Goal: Task Accomplishment & Management: Manage account settings

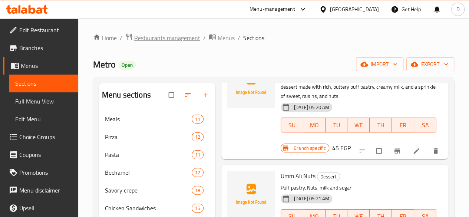
click at [182, 39] on span "Restaurants management" at bounding box center [167, 37] width 66 height 9
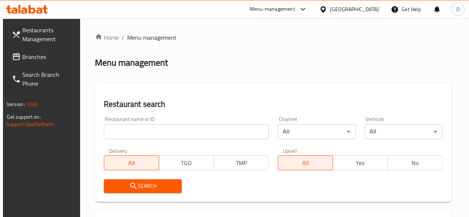
click at [128, 132] on input "search" at bounding box center [186, 131] width 165 height 15
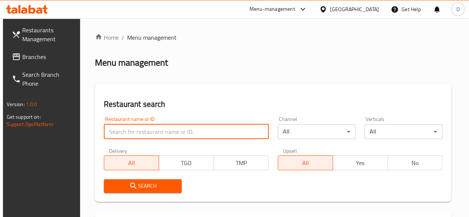
paste input "703154"
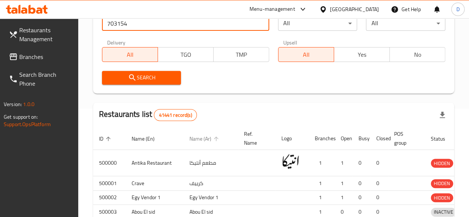
scroll to position [148, 0]
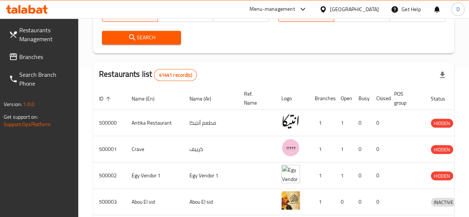
type input "703154"
drag, startPoint x: 162, startPoint y: 33, endPoint x: 157, endPoint y: 34, distance: 6.0
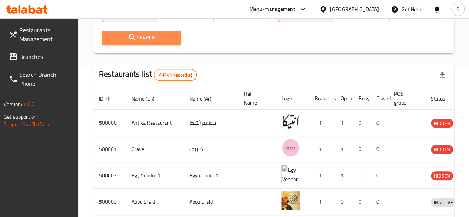
click at [157, 35] on span "Search" at bounding box center [142, 37] width 68 height 9
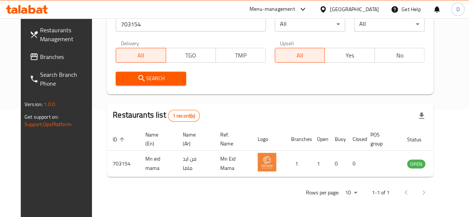
scroll to position [108, 0]
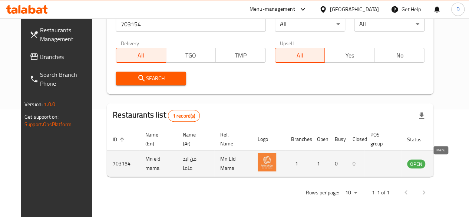
click at [446, 164] on icon "enhanced table" at bounding box center [450, 163] width 9 height 9
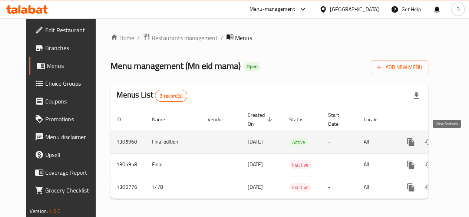
click at [460, 140] on icon "enhanced table" at bounding box center [464, 142] width 9 height 9
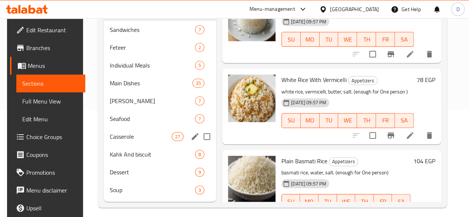
scroll to position [111, 0]
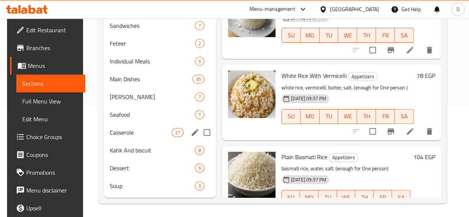
click at [112, 135] on div "Casserole 27" at bounding box center [160, 133] width 112 height 18
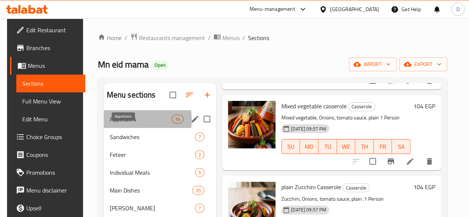
click at [118, 124] on span "Appetizers" at bounding box center [141, 119] width 62 height 9
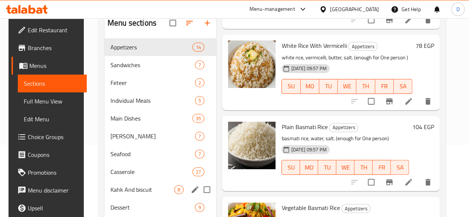
scroll to position [124, 0]
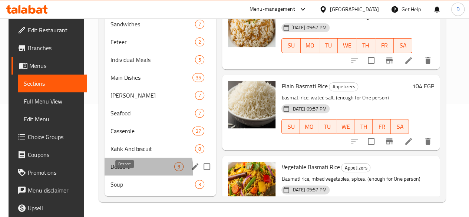
click at [132, 170] on span "Dessert" at bounding box center [143, 166] width 64 height 9
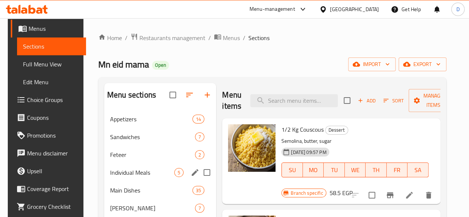
click at [143, 175] on div "Individual Meals 5" at bounding box center [160, 173] width 112 height 18
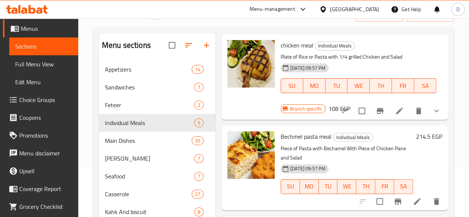
scroll to position [86, 0]
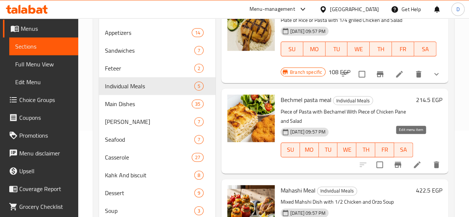
click at [414, 160] on icon at bounding box center [417, 164] width 9 height 9
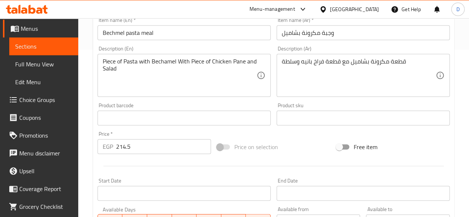
scroll to position [185, 0]
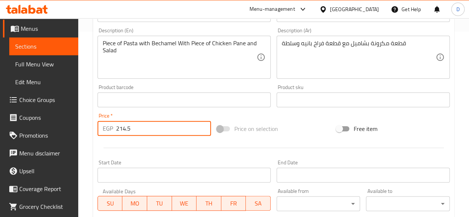
drag, startPoint x: 138, startPoint y: 131, endPoint x: 0, endPoint y: 131, distance: 137.6
click at [0, 131] on div "Edit Restaurant Branches Menus Sections Full Menu View Edit Menu Choice Groups …" at bounding box center [234, 91] width 469 height 517
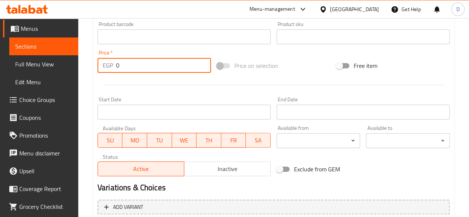
scroll to position [297, 0]
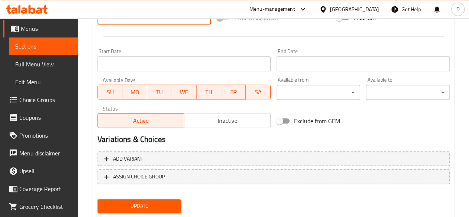
type input "0"
click at [184, 168] on div "Add variant ASSIGN CHOICE GROUP" at bounding box center [274, 172] width 358 height 48
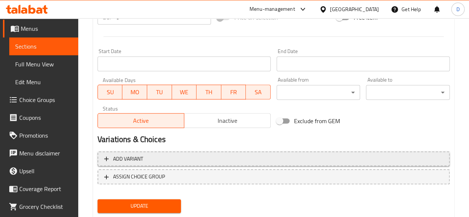
click at [178, 160] on span "Add variant" at bounding box center [273, 158] width 339 height 9
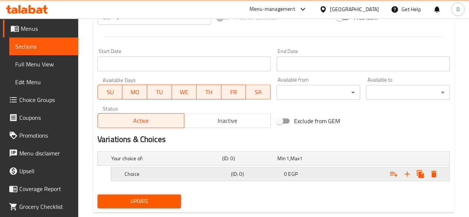
click at [129, 170] on h5 "Choice" at bounding box center [176, 173] width 103 height 7
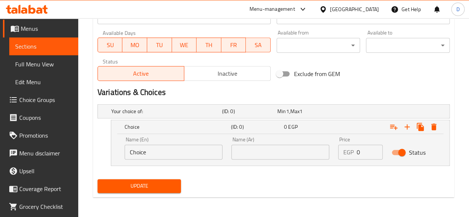
scroll to position [344, 0]
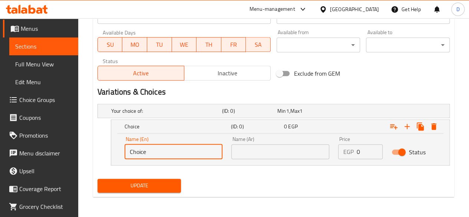
drag, startPoint x: 153, startPoint y: 148, endPoint x: 0, endPoint y: 216, distance: 167.4
type input "Small"
click at [279, 150] on input "text" at bounding box center [280, 151] width 98 height 15
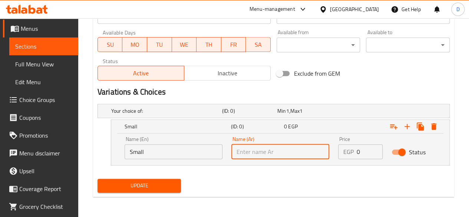
type input "صغير"
drag, startPoint x: 367, startPoint y: 151, endPoint x: 255, endPoint y: 159, distance: 112.3
click at [255, 159] on div "Name (En) Small Name (En) Name (Ar) صغير Name (Ar) Price EGP 0 Price Status" at bounding box center [280, 148] width 320 height 32
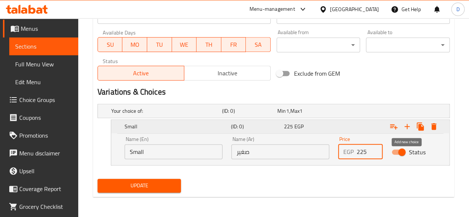
type input "225"
click at [404, 122] on icon "Expand" at bounding box center [407, 126] width 9 height 9
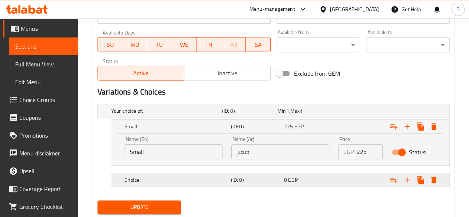
click at [195, 183] on div "Choice" at bounding box center [176, 180] width 106 height 10
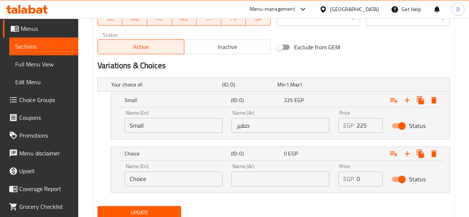
scroll to position [397, 0]
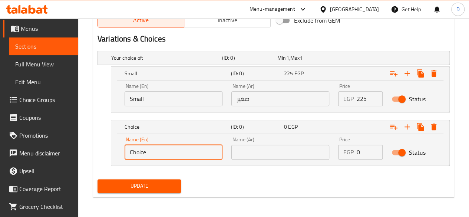
drag, startPoint x: 164, startPoint y: 152, endPoint x: 5, endPoint y: 179, distance: 161.1
type input "Medium"
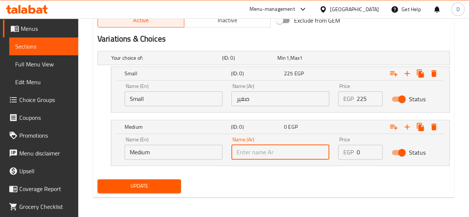
click at [286, 150] on input "text" at bounding box center [280, 152] width 98 height 15
type input "وسط"
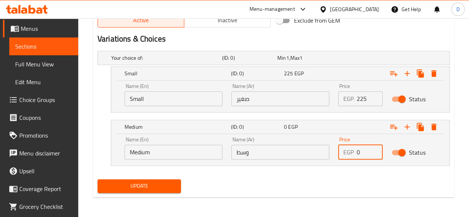
drag, startPoint x: 360, startPoint y: 152, endPoint x: 287, endPoint y: 155, distance: 72.4
click at [287, 155] on div "Name (En) Medium Name (En) Name (Ar) وسط Name (Ar) Price EGP 0 Price Status" at bounding box center [280, 148] width 320 height 32
type input "320"
click at [405, 126] on icon "Expand" at bounding box center [407, 126] width 9 height 9
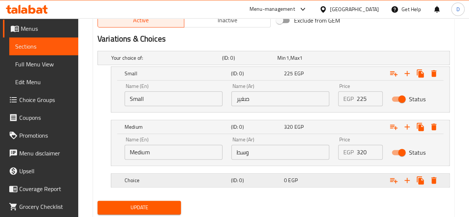
click at [205, 182] on h5 "Choice" at bounding box center [176, 180] width 103 height 7
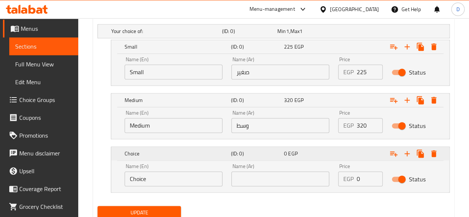
scroll to position [450, 0]
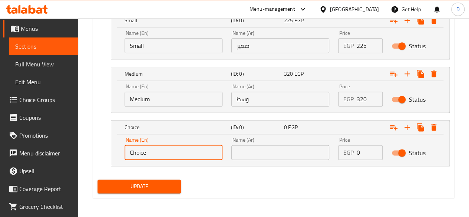
drag, startPoint x: 163, startPoint y: 158, endPoint x: 113, endPoint y: 151, distance: 50.6
click at [113, 151] on div "Name (En) Choice Name (En) Name (Ar) Name (Ar) Price EGP 0 Price Status" at bounding box center [280, 150] width 338 height 32
type input "Large"
click at [269, 140] on div "Name (Ar) Name (Ar)" at bounding box center [280, 148] width 98 height 23
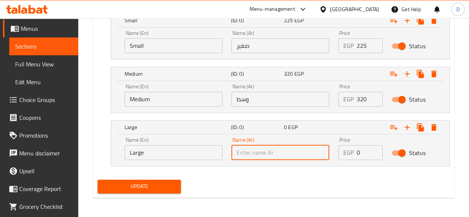
click at [274, 145] on input "text" at bounding box center [280, 152] width 98 height 15
type input "كبير"
drag, startPoint x: 363, startPoint y: 147, endPoint x: 312, endPoint y: 147, distance: 50.8
click at [312, 147] on div "Name (En) Large Name (En) Name (Ar) كبير Name (Ar) Price EGP 0 Price Status" at bounding box center [280, 149] width 320 height 32
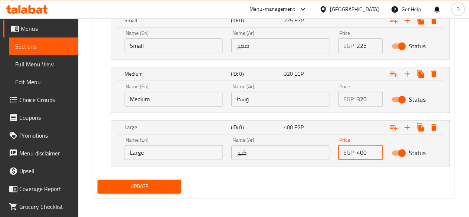
type input "400"
click at [125, 182] on span "Update" at bounding box center [139, 186] width 72 height 9
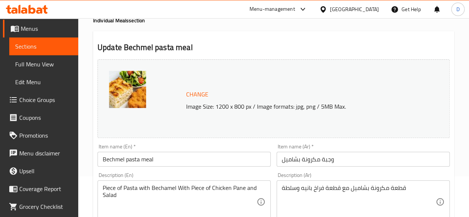
scroll to position [0, 0]
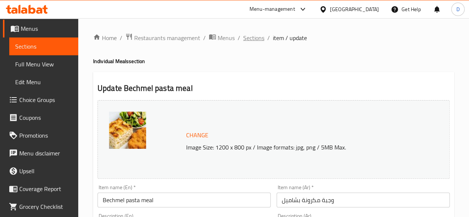
click at [256, 41] on span "Sections" at bounding box center [253, 37] width 21 height 9
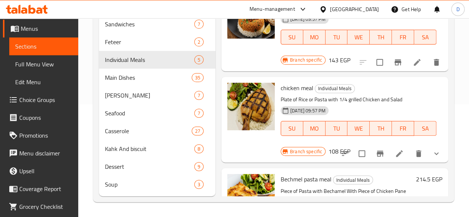
scroll to position [111, 0]
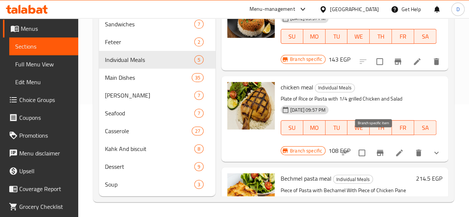
click at [376, 148] on icon "Branch-specific-item" at bounding box center [380, 152] width 9 height 9
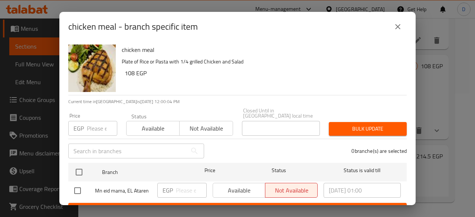
click at [94, 123] on input "number" at bounding box center [102, 128] width 30 height 15
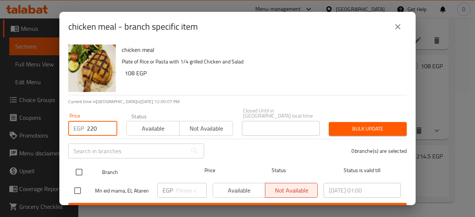
type input "220"
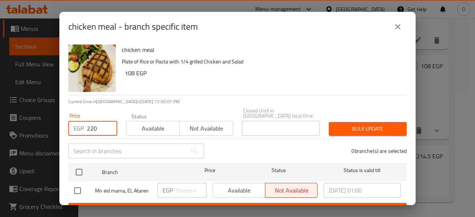
drag, startPoint x: 82, startPoint y: 167, endPoint x: 254, endPoint y: 122, distance: 177.7
click at [82, 167] on input "checkbox" at bounding box center [79, 172] width 16 height 16
checkbox input "true"
click at [377, 124] on span "Bulk update" at bounding box center [368, 128] width 66 height 9
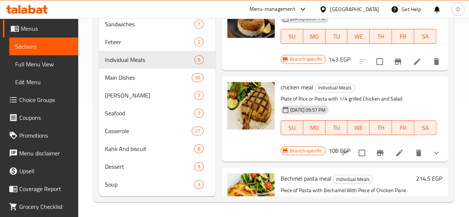
click at [287, 106] on span "[DATE] 09:57 PM" at bounding box center [307, 109] width 41 height 7
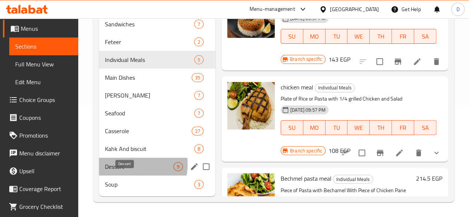
click at [116, 164] on span "Dessert" at bounding box center [139, 166] width 69 height 9
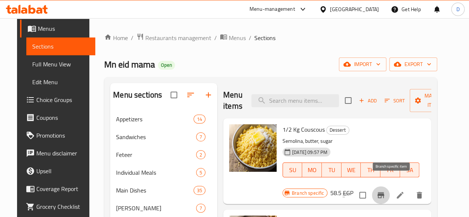
click at [385, 191] on icon "Branch-specific-item" at bounding box center [381, 195] width 9 height 9
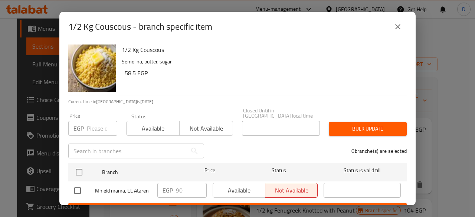
click at [98, 121] on input "number" at bounding box center [102, 128] width 30 height 15
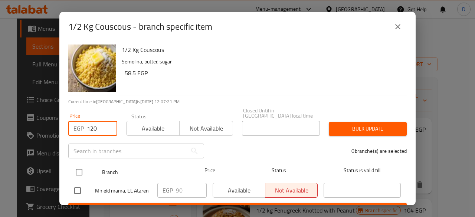
type input "120"
click at [78, 164] on input "checkbox" at bounding box center [79, 172] width 16 height 16
checkbox input "true"
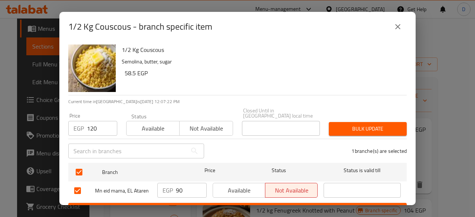
click at [363, 124] on span "Bulk update" at bounding box center [368, 128] width 66 height 9
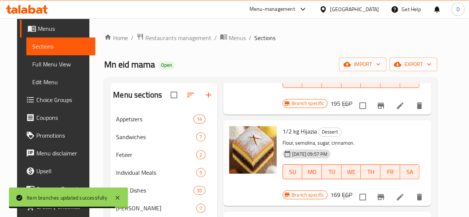
scroll to position [371, 0]
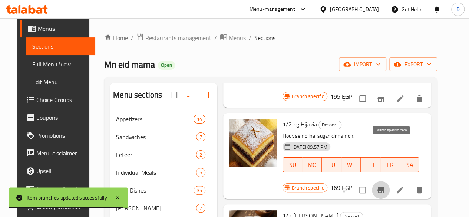
click at [390, 181] on button "Branch-specific-item" at bounding box center [381, 190] width 18 height 18
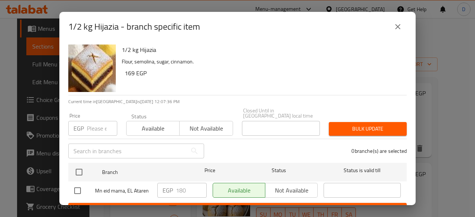
click at [94, 125] on input "number" at bounding box center [102, 128] width 30 height 15
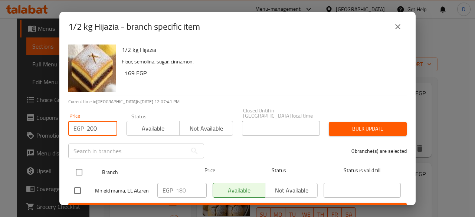
type input "200"
click at [80, 164] on input "checkbox" at bounding box center [79, 172] width 16 height 16
checkbox input "true"
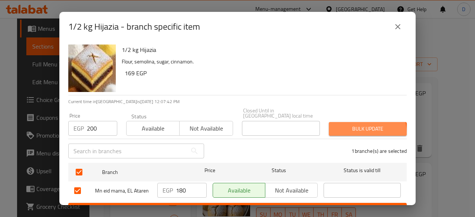
click at [357, 127] on span "Bulk update" at bounding box center [368, 128] width 66 height 9
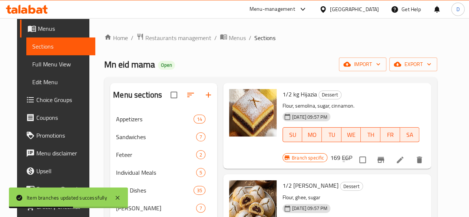
scroll to position [408, 0]
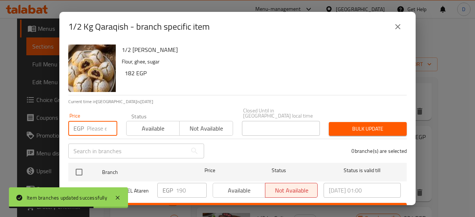
click at [87, 121] on input "number" at bounding box center [102, 128] width 30 height 15
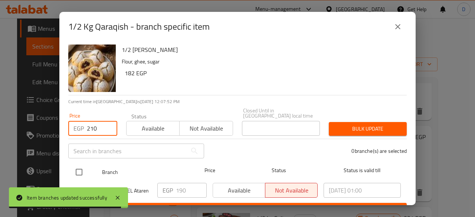
type input "210"
click at [76, 167] on input "checkbox" at bounding box center [79, 172] width 16 height 16
checkbox input "true"
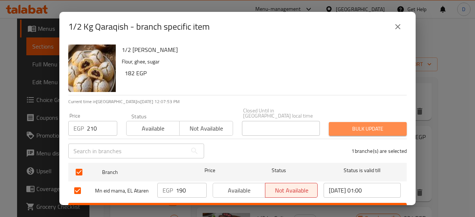
click at [377, 128] on span "Bulk update" at bounding box center [368, 128] width 66 height 9
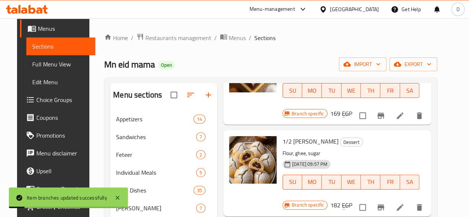
scroll to position [519, 0]
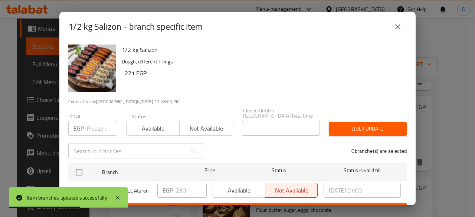
click at [95, 121] on input "number" at bounding box center [102, 128] width 30 height 15
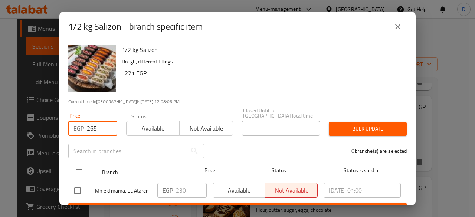
type input "265"
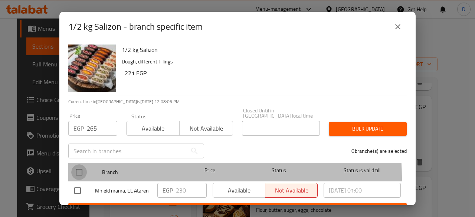
click at [75, 175] on input "checkbox" at bounding box center [79, 172] width 16 height 16
checkbox input "true"
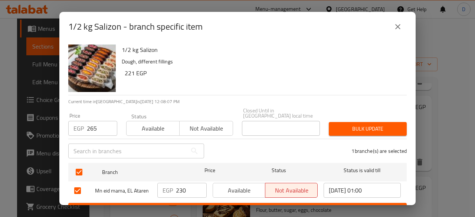
click at [338, 124] on span "Bulk update" at bounding box center [368, 128] width 66 height 9
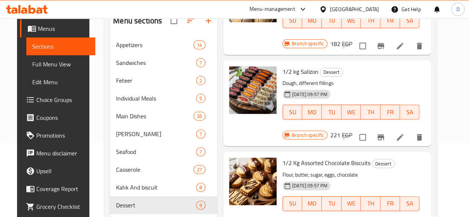
scroll to position [124, 0]
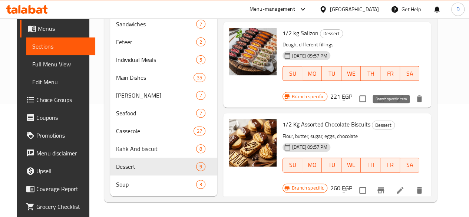
click at [390, 181] on button "Branch-specific-item" at bounding box center [381, 190] width 18 height 18
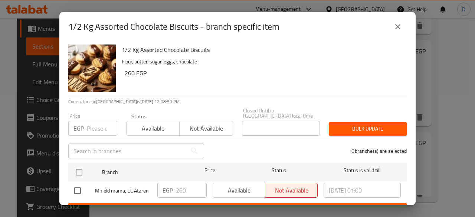
click at [101, 122] on input "number" at bounding box center [102, 128] width 30 height 15
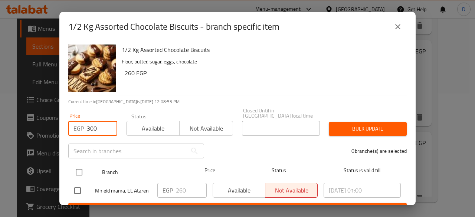
type input "300"
click at [78, 171] on input "checkbox" at bounding box center [79, 172] width 16 height 16
checkbox input "true"
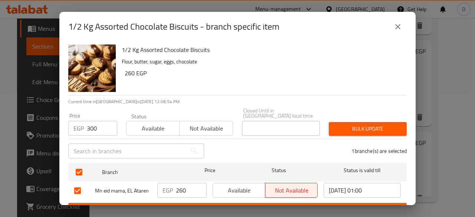
click at [366, 125] on span "Bulk update" at bounding box center [368, 128] width 66 height 9
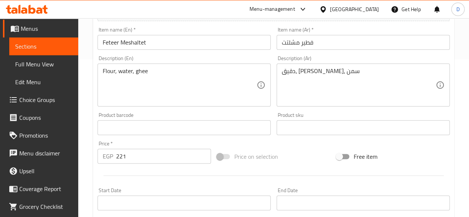
scroll to position [185, 0]
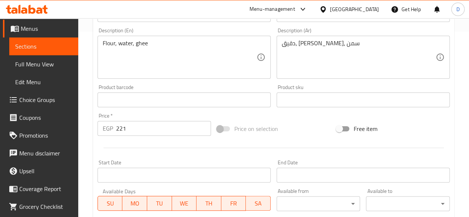
drag, startPoint x: 134, startPoint y: 128, endPoint x: 0, endPoint y: 130, distance: 134.3
click at [0, 130] on div "Edit Restaurant Branches Menus Sections Full Menu View Edit Menu Choice Groups …" at bounding box center [234, 91] width 469 height 517
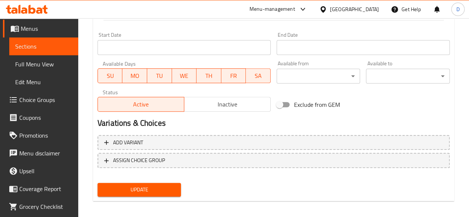
scroll to position [318, 0]
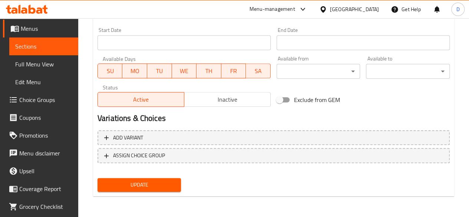
type input "0"
click at [301, 126] on div "Variations & Choices" at bounding box center [274, 118] width 358 height 17
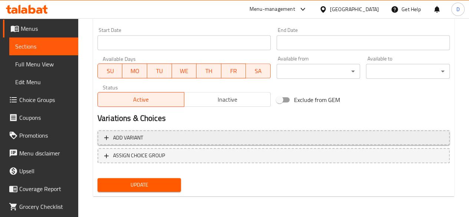
click at [306, 138] on span "Add variant" at bounding box center [273, 137] width 339 height 9
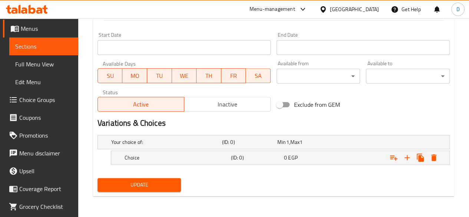
scroll to position [312, 0]
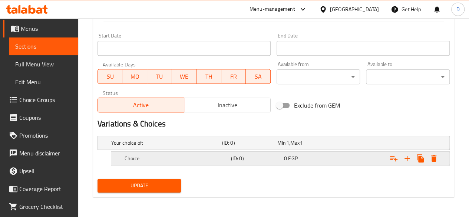
click at [334, 162] on div "0 EGP" at bounding box center [309, 158] width 53 height 10
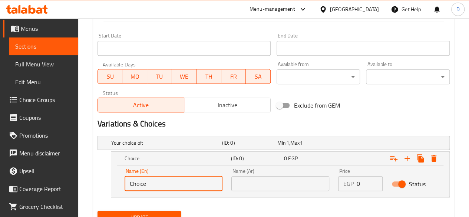
drag, startPoint x: 162, startPoint y: 181, endPoint x: 74, endPoint y: 196, distance: 89.5
type input "Small"
click at [244, 184] on input "text" at bounding box center [280, 183] width 98 height 15
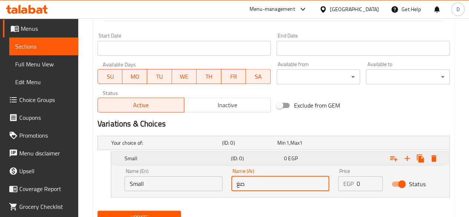
type input "ص"
click at [297, 187] on input "text" at bounding box center [280, 183] width 98 height 15
type input "وسط"
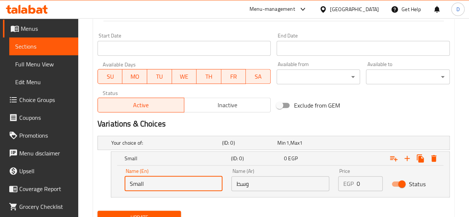
drag, startPoint x: 153, startPoint y: 184, endPoint x: 53, endPoint y: 203, distance: 101.9
type input "Medium"
drag, startPoint x: 362, startPoint y: 187, endPoint x: 313, endPoint y: 195, distance: 49.6
click at [315, 194] on div "Name (En) Medium Name (En) Name (Ar) وسط Name (Ar) Price EGP 0 Price Status" at bounding box center [280, 180] width 320 height 32
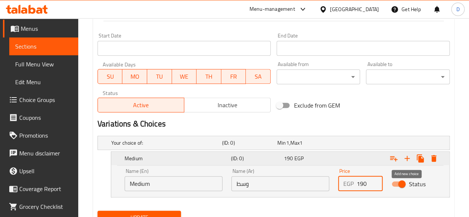
type input "190"
click at [407, 154] on icon "Expand" at bounding box center [407, 158] width 9 height 9
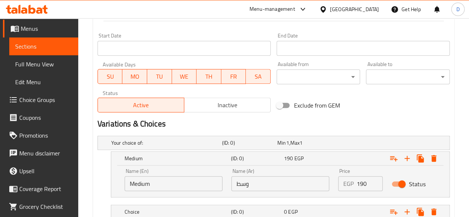
scroll to position [349, 0]
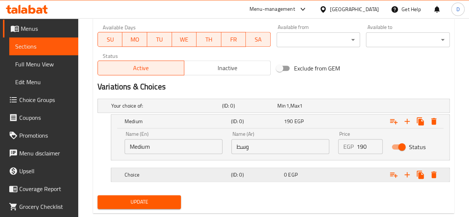
click at [149, 172] on h5 "Choice" at bounding box center [176, 174] width 103 height 7
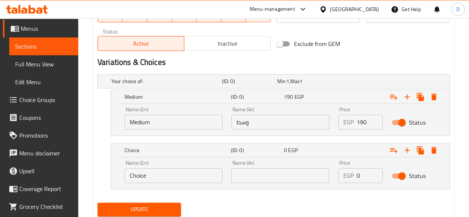
scroll to position [397, 0]
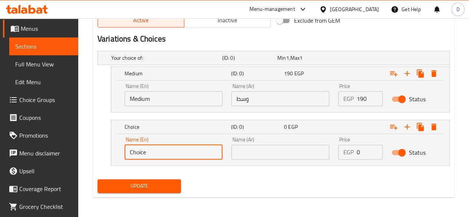
drag, startPoint x: 200, startPoint y: 145, endPoint x: 0, endPoint y: 154, distance: 200.5
type input "Large"
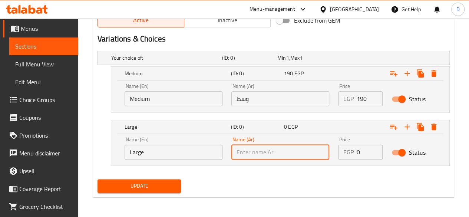
click at [272, 151] on input "text" at bounding box center [280, 152] width 98 height 15
type input "كبير"
drag, startPoint x: 362, startPoint y: 147, endPoint x: 343, endPoint y: 148, distance: 18.2
click at [343, 148] on div "EGP 0 Price" at bounding box center [360, 152] width 45 height 15
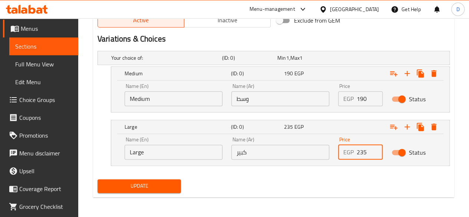
type input "235"
click at [142, 183] on span "Update" at bounding box center [139, 185] width 72 height 9
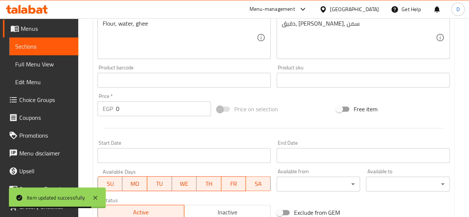
scroll to position [0, 0]
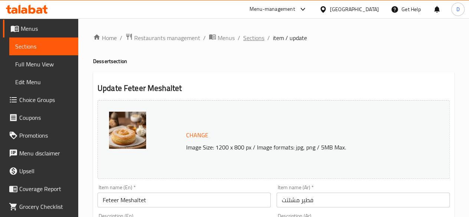
click at [250, 40] on span "Sections" at bounding box center [253, 37] width 21 height 9
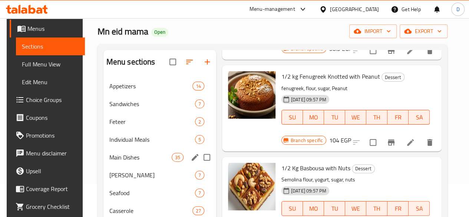
scroll to position [74, 0]
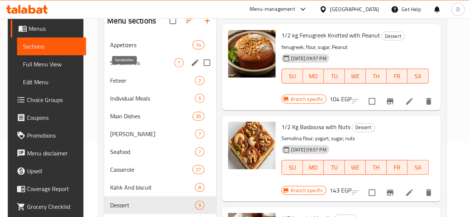
click at [116, 67] on span "Sandwiches" at bounding box center [142, 62] width 64 height 9
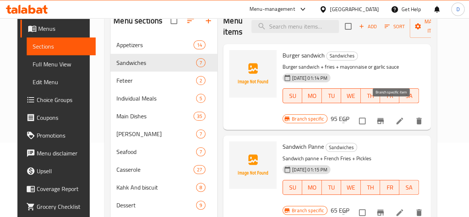
click at [389, 118] on button "Branch-specific-item" at bounding box center [381, 121] width 18 height 18
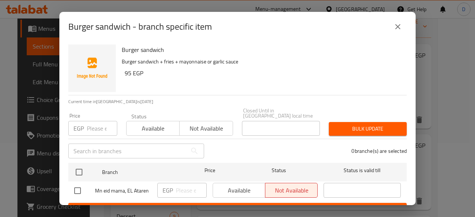
click at [102, 124] on input "number" at bounding box center [102, 128] width 30 height 15
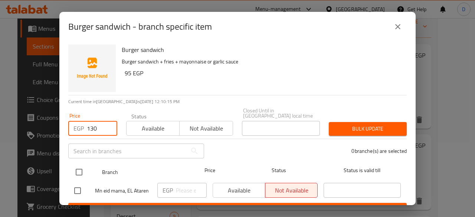
type input "130"
click at [80, 171] on input "checkbox" at bounding box center [79, 172] width 16 height 16
checkbox input "true"
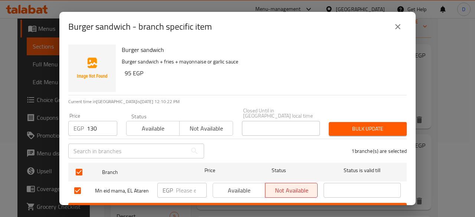
click at [362, 128] on span "Bulk update" at bounding box center [368, 128] width 66 height 9
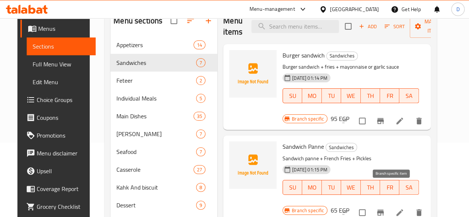
click at [385, 208] on icon "Branch-specific-item" at bounding box center [380, 212] width 9 height 9
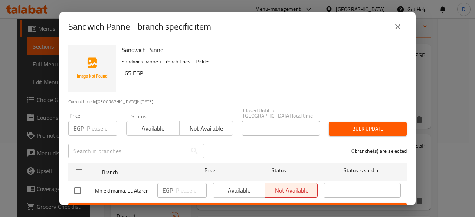
click at [90, 121] on input "number" at bounding box center [102, 128] width 30 height 15
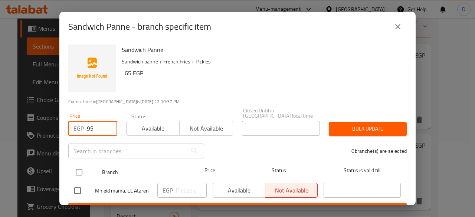
type input "95"
click at [70, 174] on div "Branch Price Status Status is valid till" at bounding box center [237, 172] width 338 height 19
click at [83, 170] on input "checkbox" at bounding box center [79, 172] width 16 height 16
checkbox input "true"
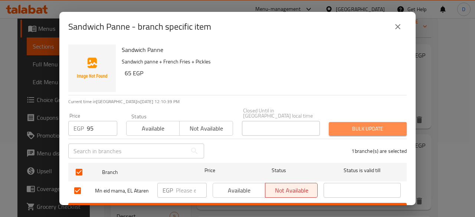
click at [376, 124] on span "Bulk update" at bounding box center [368, 128] width 66 height 9
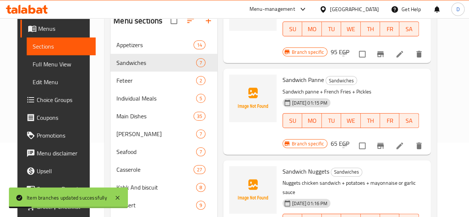
scroll to position [111, 0]
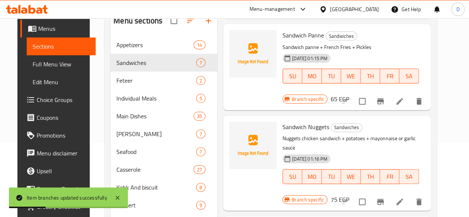
click at [389, 193] on button "Branch-specific-item" at bounding box center [381, 202] width 18 height 18
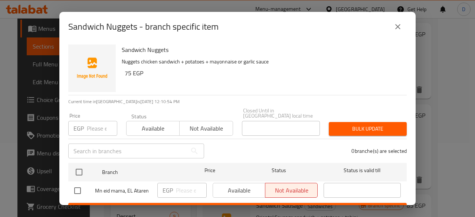
click at [86, 123] on div "EGP Price" at bounding box center [92, 128] width 49 height 15
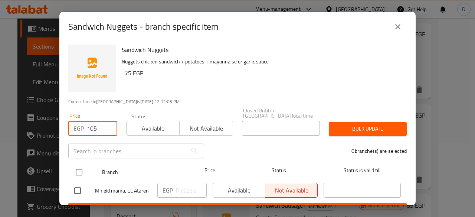
type input "105"
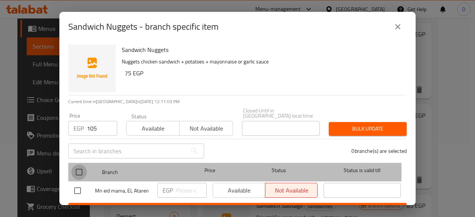
click at [79, 167] on input "checkbox" at bounding box center [79, 172] width 16 height 16
checkbox input "true"
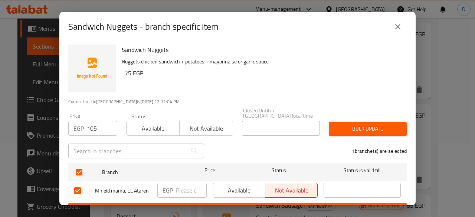
click at [386, 138] on div "1 branche(s) are selected" at bounding box center [309, 151] width 203 height 27
click at [384, 124] on span "Bulk update" at bounding box center [368, 128] width 66 height 9
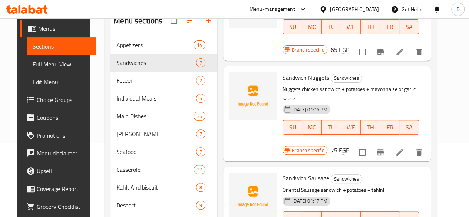
scroll to position [185, 0]
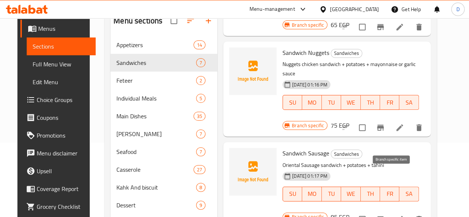
click at [384, 216] on icon "Branch-specific-item" at bounding box center [380, 219] width 7 height 6
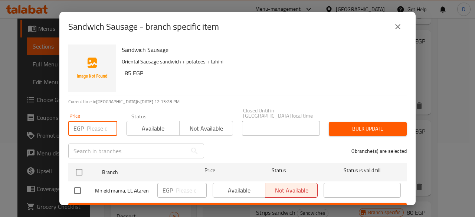
click at [96, 126] on input "number" at bounding box center [102, 128] width 30 height 15
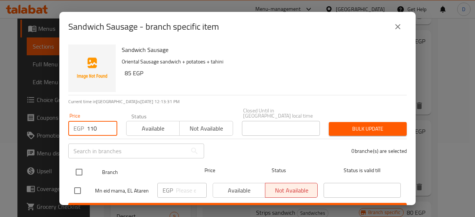
type input "110"
click at [80, 165] on input "checkbox" at bounding box center [79, 172] width 16 height 16
checkbox input "true"
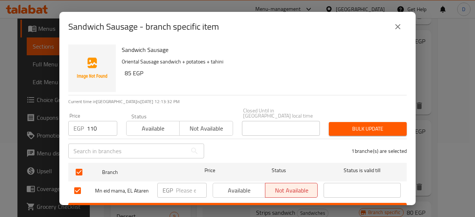
click at [389, 128] on button "Bulk update" at bounding box center [368, 129] width 78 height 14
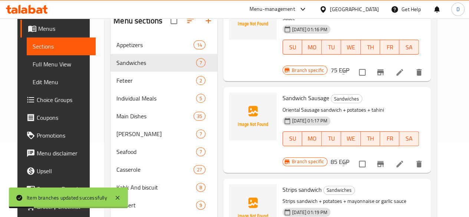
scroll to position [297, 0]
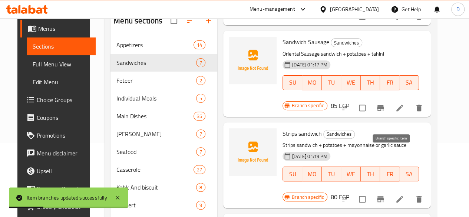
click at [385, 195] on icon "Branch-specific-item" at bounding box center [380, 199] width 9 height 9
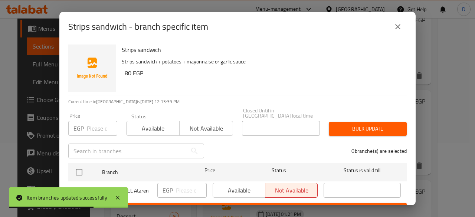
drag, startPoint x: 85, startPoint y: 120, endPoint x: 92, endPoint y: 123, distance: 7.5
click at [89, 121] on div "EGP Price" at bounding box center [92, 128] width 49 height 15
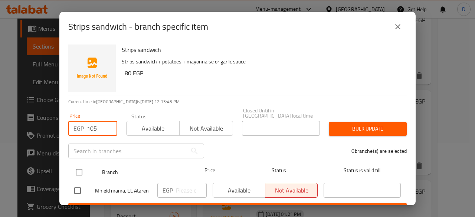
type input "105"
click at [80, 167] on input "checkbox" at bounding box center [79, 172] width 16 height 16
checkbox input "true"
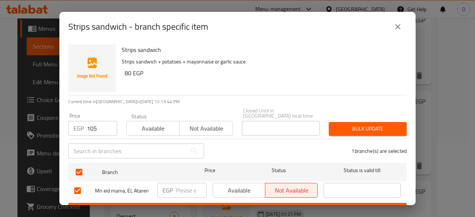
click at [392, 129] on button "Bulk update" at bounding box center [368, 129] width 78 height 14
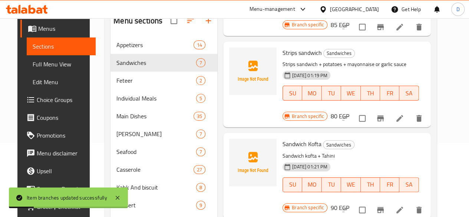
scroll to position [378, 0]
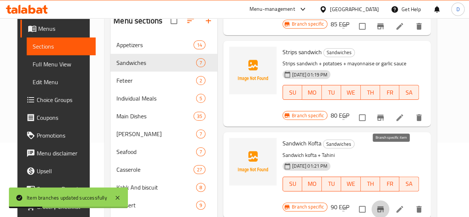
click at [384, 206] on icon "Branch-specific-item" at bounding box center [380, 209] width 7 height 6
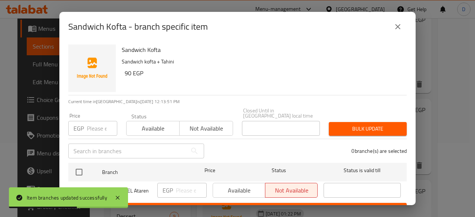
click at [88, 124] on input "number" at bounding box center [102, 128] width 30 height 15
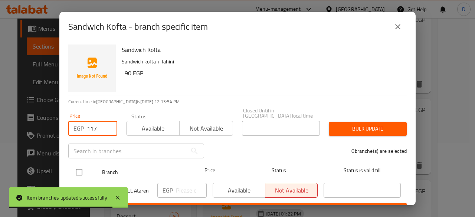
type input "117"
click at [82, 166] on input "checkbox" at bounding box center [79, 172] width 16 height 16
checkbox input "true"
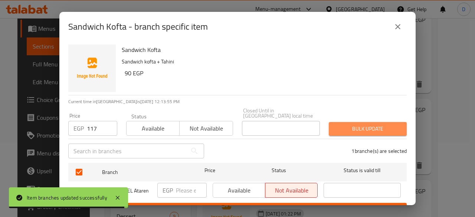
click at [390, 122] on button "Bulk update" at bounding box center [368, 129] width 78 height 14
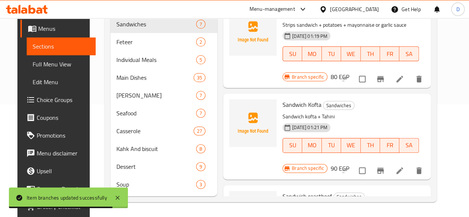
scroll to position [124, 0]
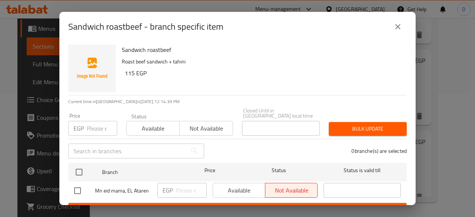
click at [102, 132] on div "Price EGP Price" at bounding box center [93, 125] width 58 height 32
click at [98, 126] on input "number" at bounding box center [102, 128] width 30 height 15
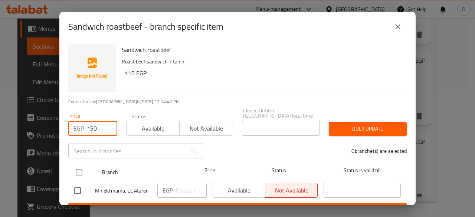
type input "150"
click at [79, 166] on input "checkbox" at bounding box center [79, 172] width 16 height 16
checkbox input "true"
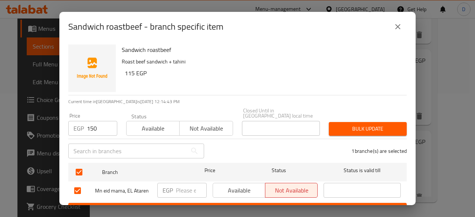
click at [394, 128] on span "Bulk update" at bounding box center [368, 128] width 66 height 9
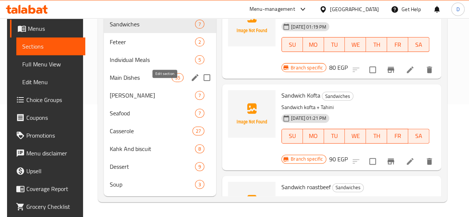
scroll to position [12, 0]
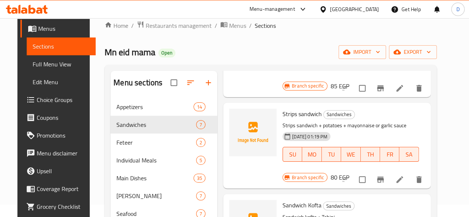
click at [169, 32] on div "Home / Restaurants management / Menus / Sections Mn eid mama Open import export…" at bounding box center [271, 162] width 332 height 282
click at [167, 29] on span "Restaurants management" at bounding box center [179, 25] width 66 height 9
